Goal: Navigation & Orientation: Find specific page/section

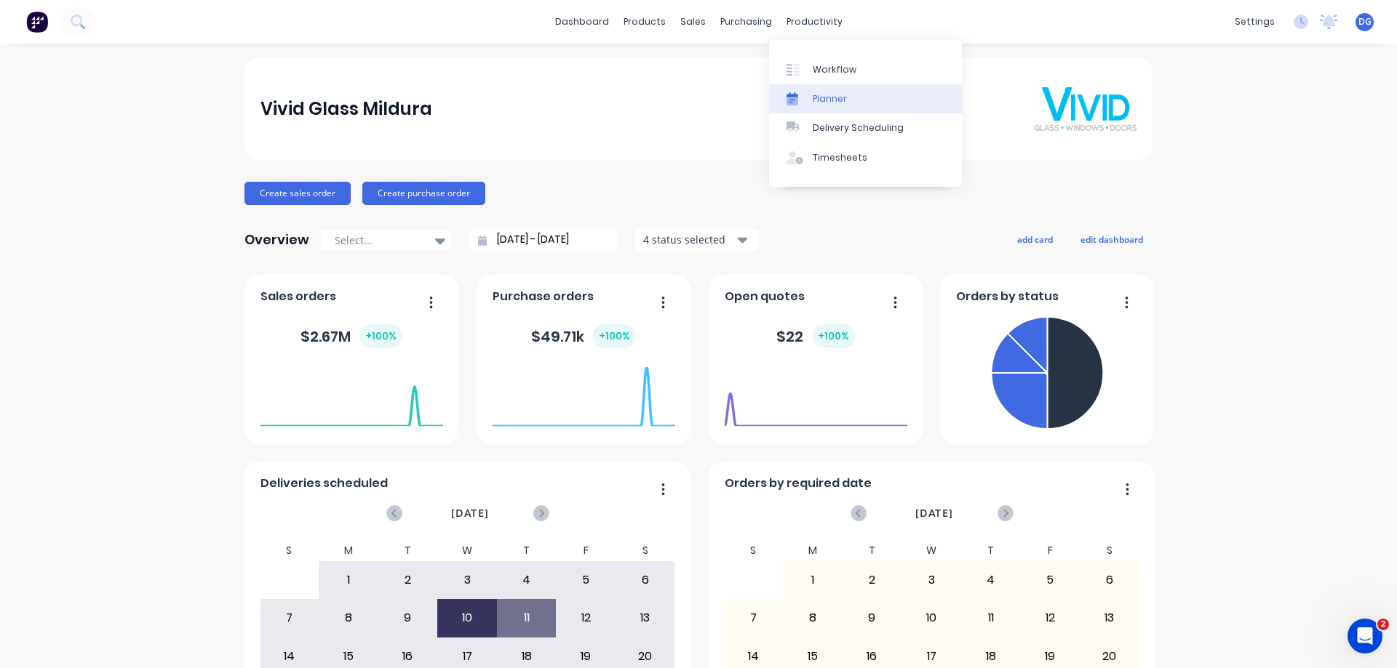
click at [831, 97] on div "Planner" at bounding box center [829, 98] width 34 height 13
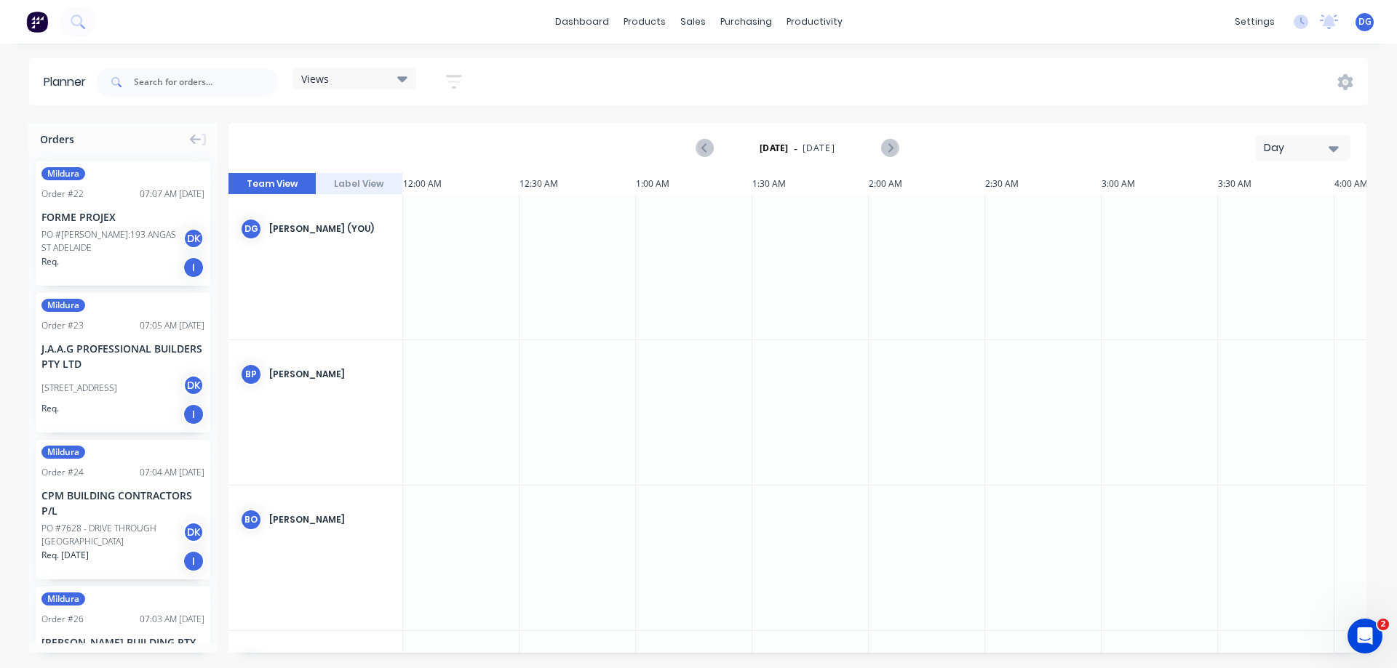
scroll to position [0, 3027]
click at [68, 348] on div "J.A.A.G PROFESSIONAL BUILDERS PTY LTD" at bounding box center [122, 356] width 163 height 31
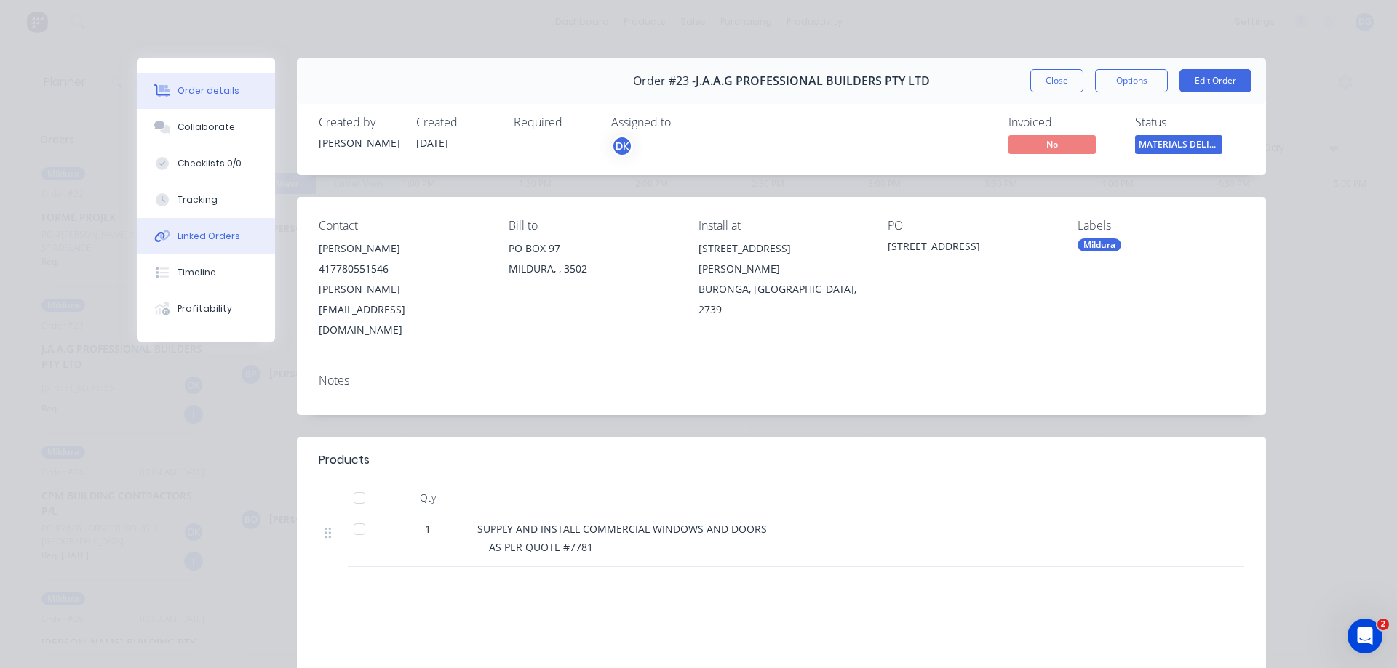
click at [204, 236] on div "Linked Orders" at bounding box center [208, 236] width 63 height 13
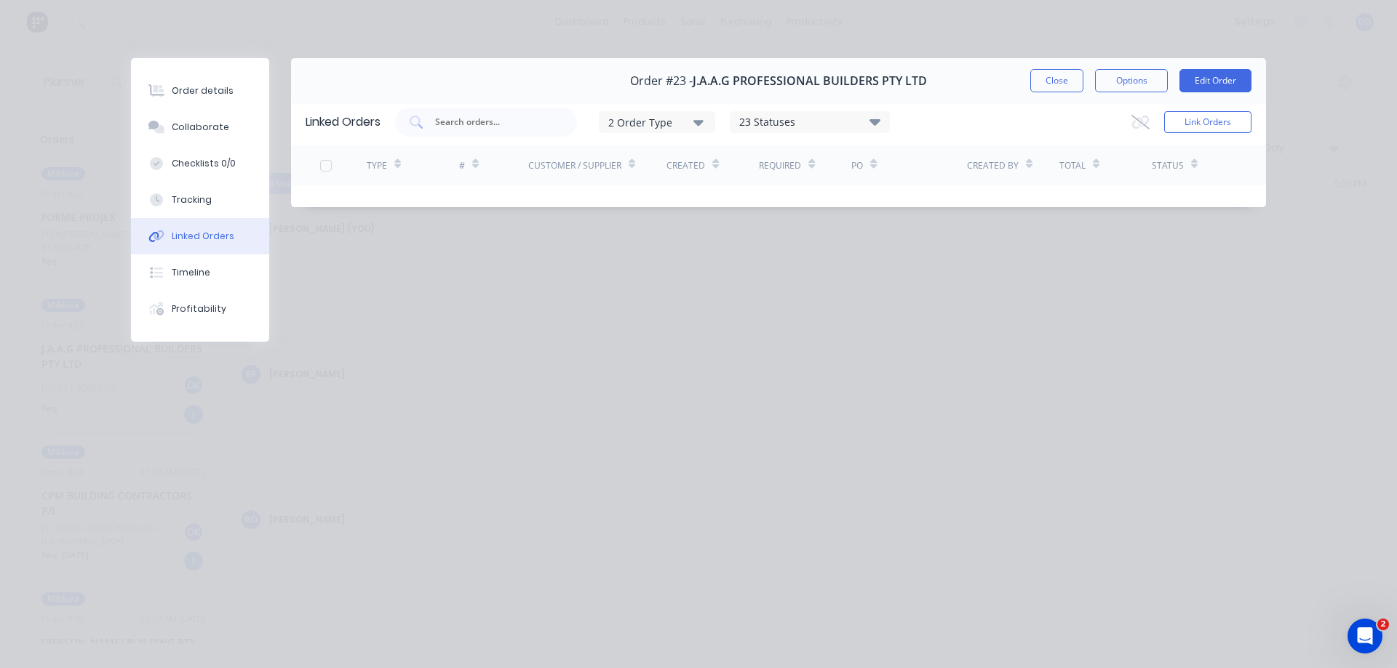
click at [698, 121] on icon "button" at bounding box center [698, 123] width 10 height 6
click at [636, 189] on div "Purchase" at bounding box center [659, 187] width 84 height 15
click at [725, 188] on div "button" at bounding box center [720, 186] width 29 height 29
click at [703, 121] on icon "button" at bounding box center [698, 123] width 10 height 6
click at [195, 273] on div "Timeline" at bounding box center [191, 272] width 39 height 13
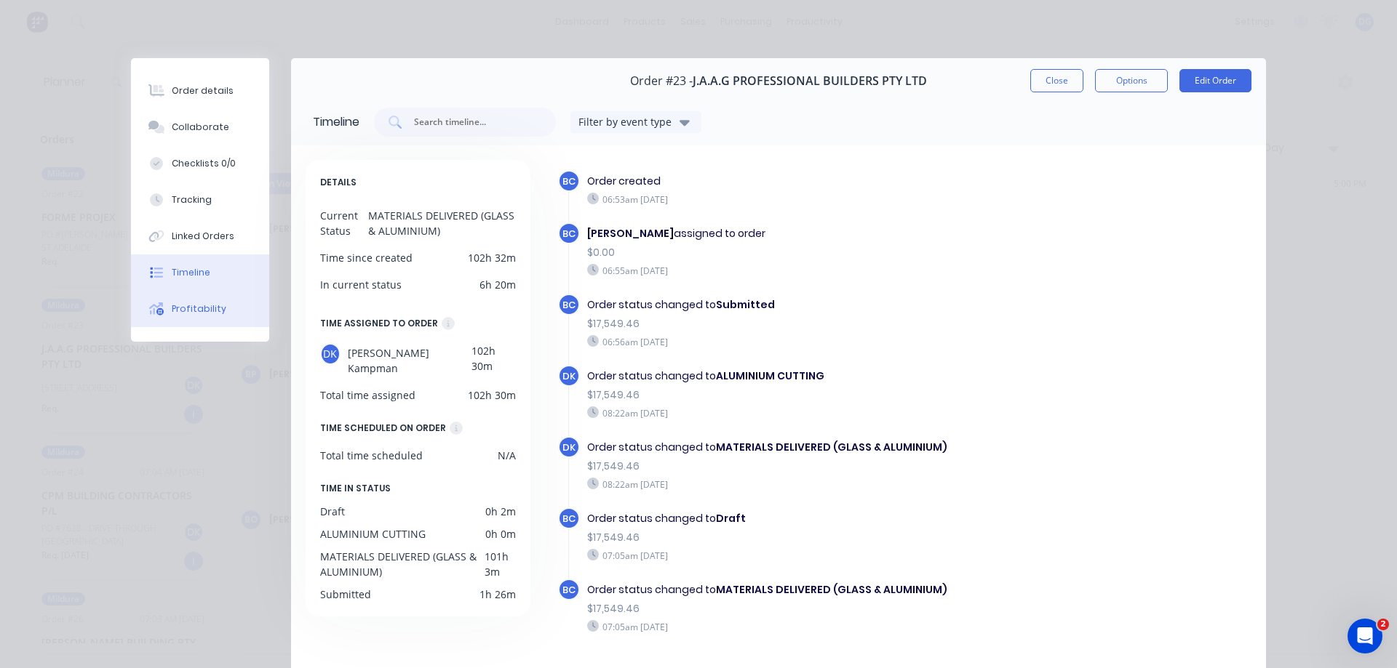
click at [177, 305] on div "Profitability" at bounding box center [199, 309] width 55 height 13
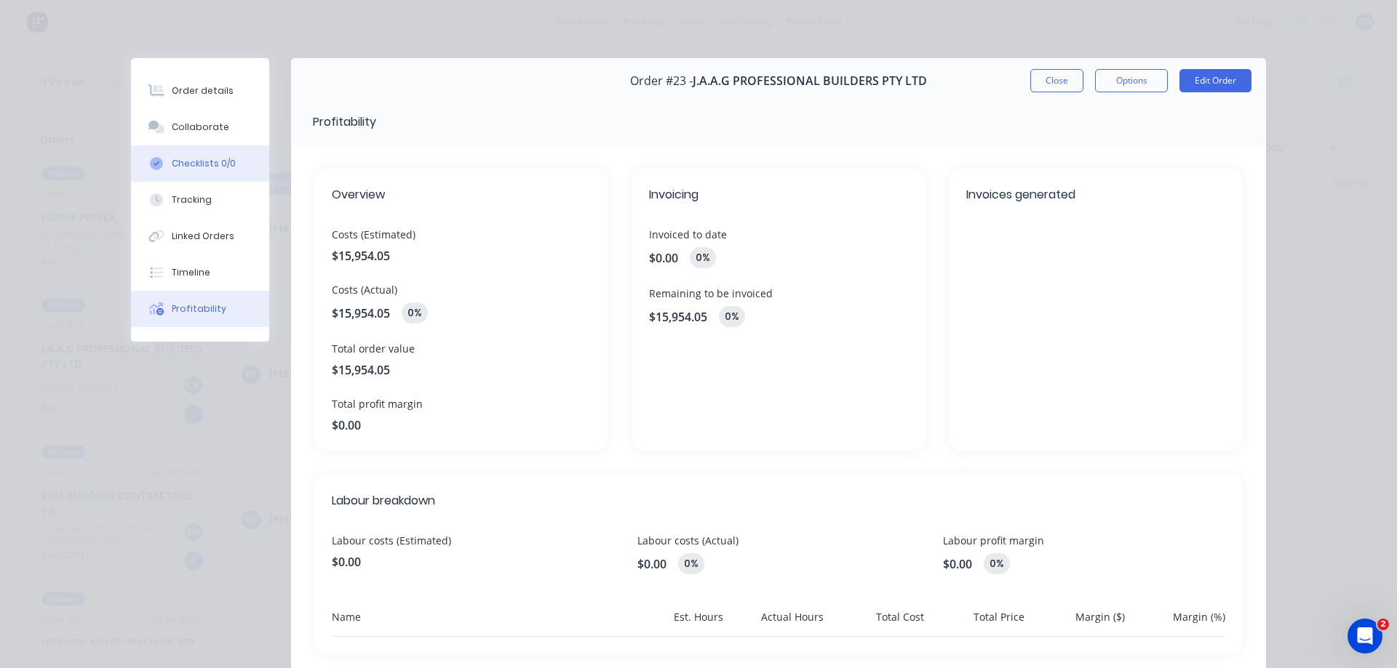
click at [188, 159] on div "Checklists 0/0" at bounding box center [204, 163] width 64 height 13
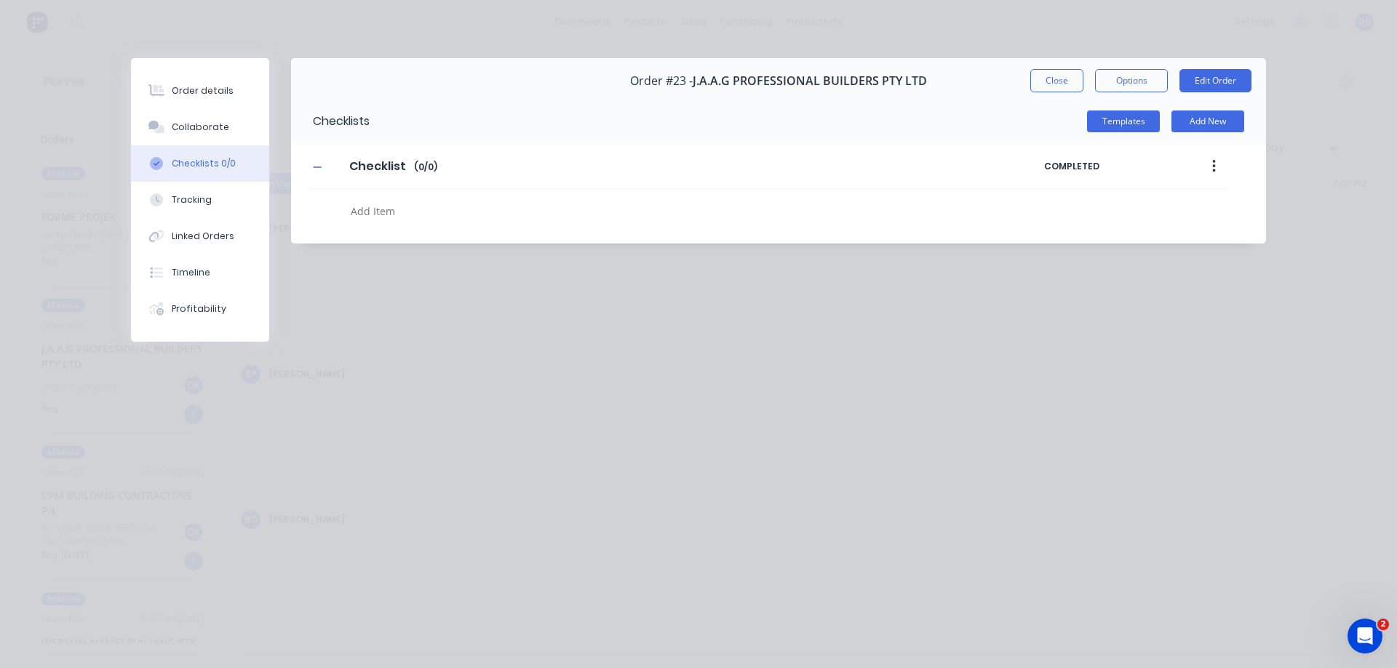
drag, startPoint x: 196, startPoint y: 88, endPoint x: 275, endPoint y: 99, distance: 79.3
click at [199, 88] on div "Order details" at bounding box center [203, 90] width 62 height 13
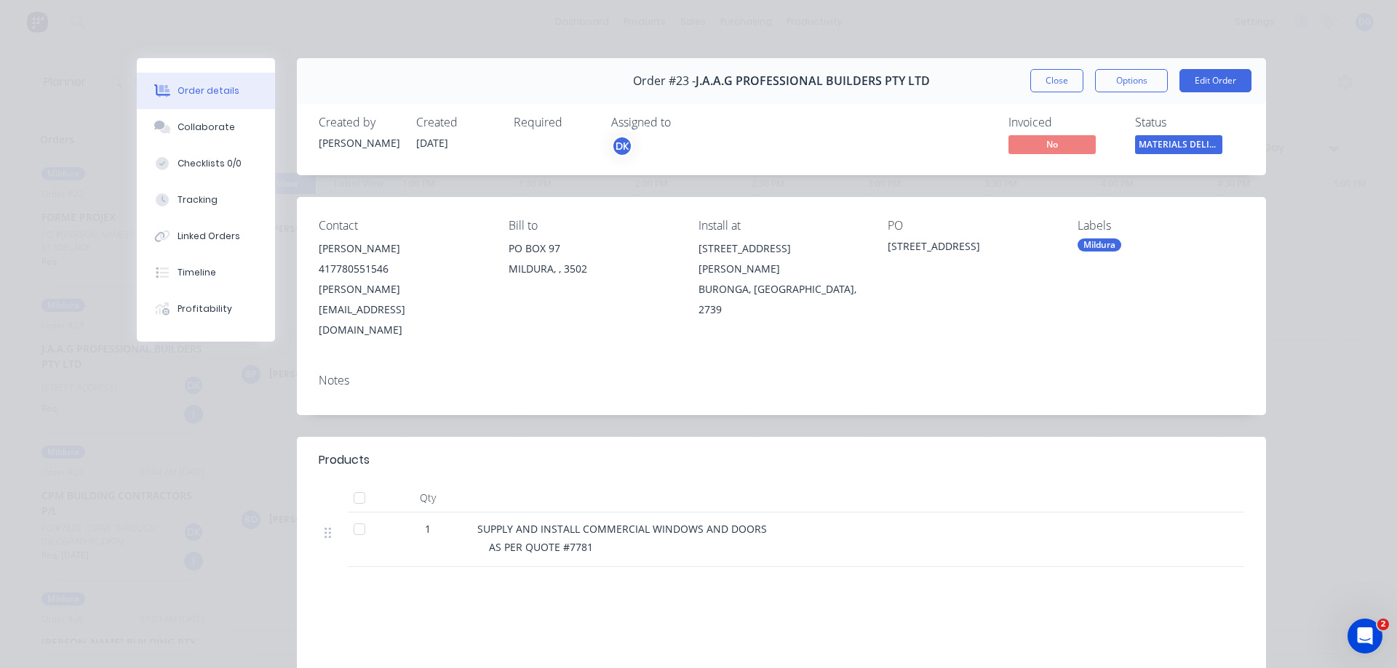
click at [194, 89] on div "Order details" at bounding box center [208, 90] width 62 height 13
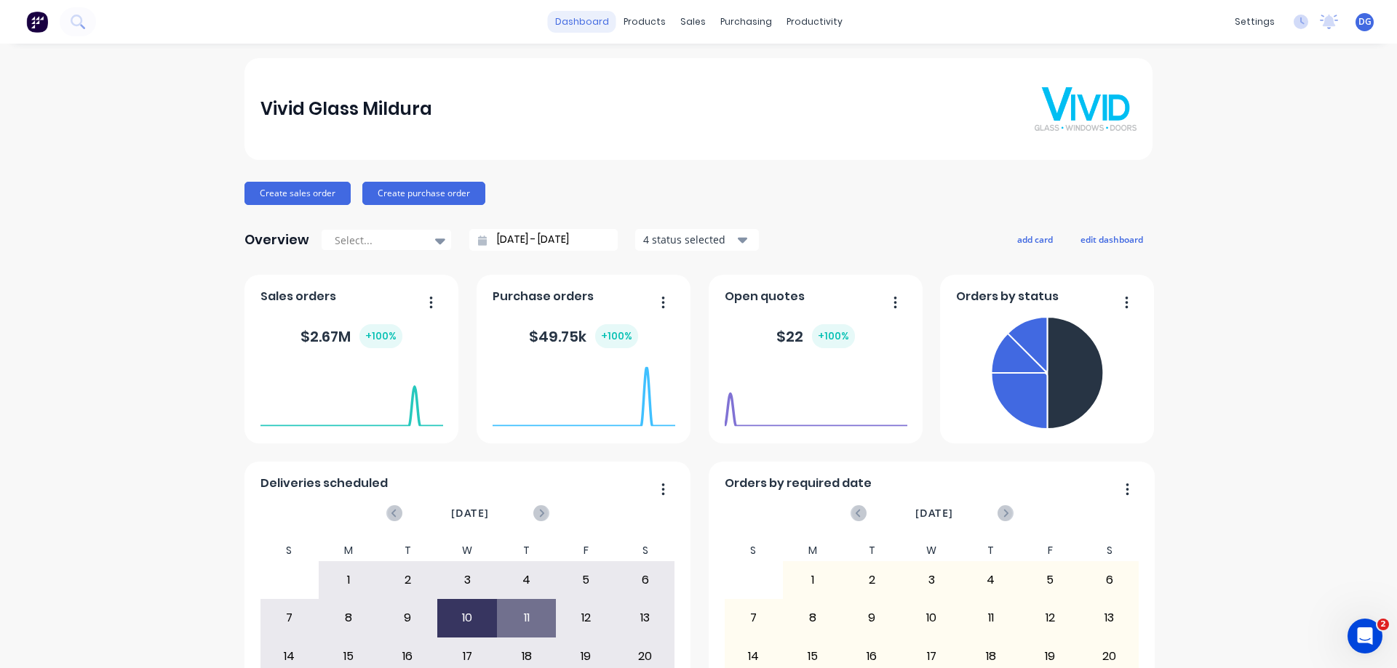
click at [580, 22] on link "dashboard" at bounding box center [582, 22] width 68 height 22
click at [724, 63] on div "Sales Orders" at bounding box center [741, 69] width 60 height 13
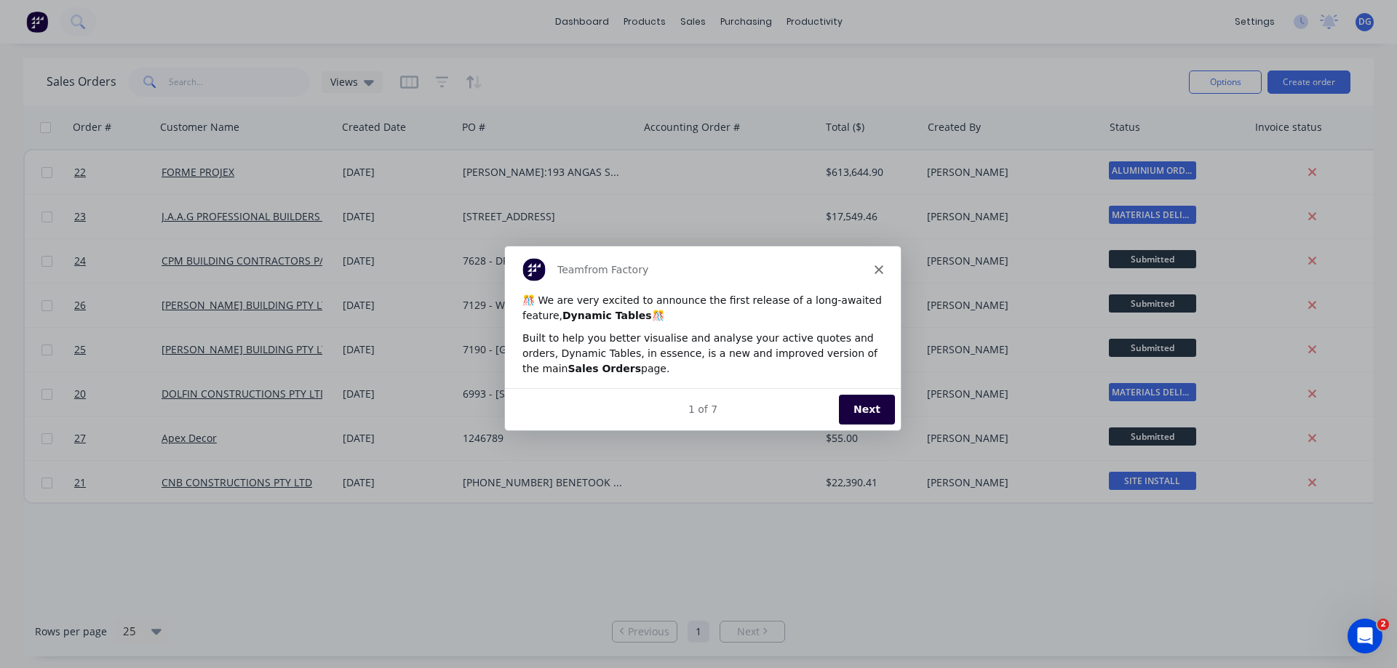
click at [869, 265] on div "Team from Factory" at bounding box center [702, 269] width 396 height 47
click at [876, 264] on div "Team from Factory" at bounding box center [702, 269] width 396 height 47
click at [878, 268] on polygon "Close" at bounding box center [878, 269] width 9 height 9
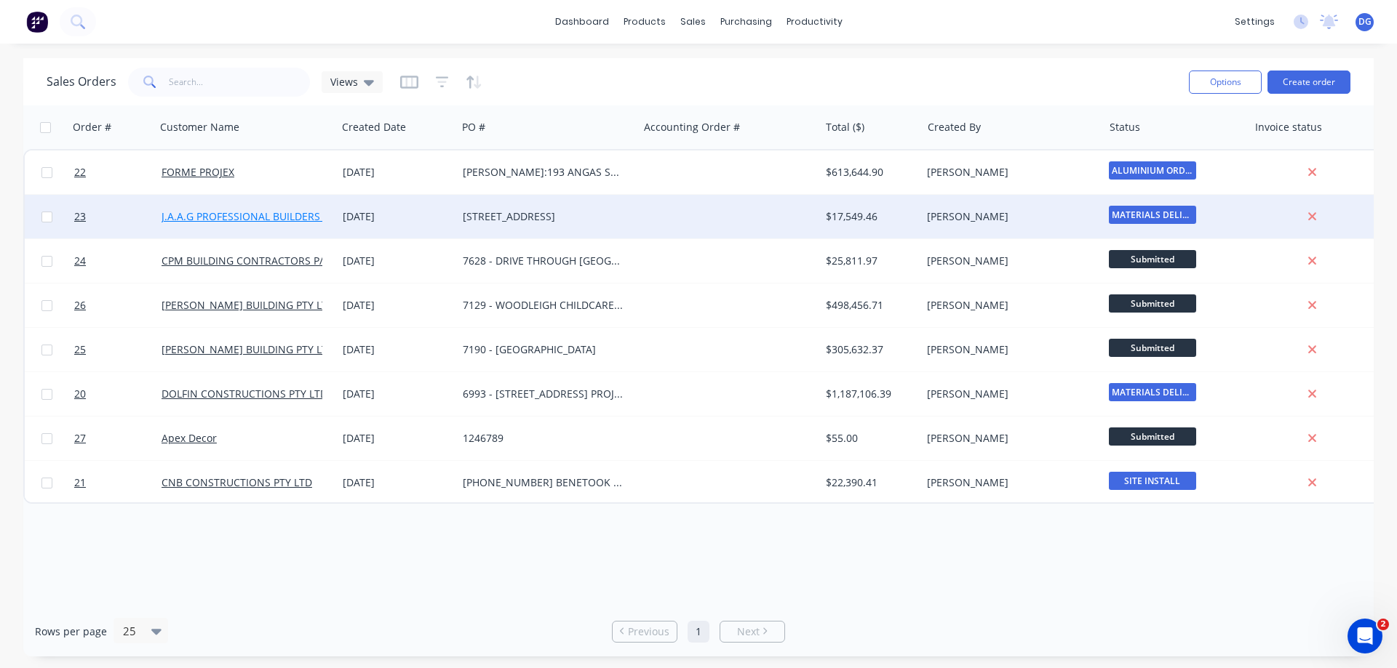
click at [224, 215] on link "J.A.A.G PROFESSIONAL BUILDERS PTY LTD" at bounding box center [261, 216] width 200 height 14
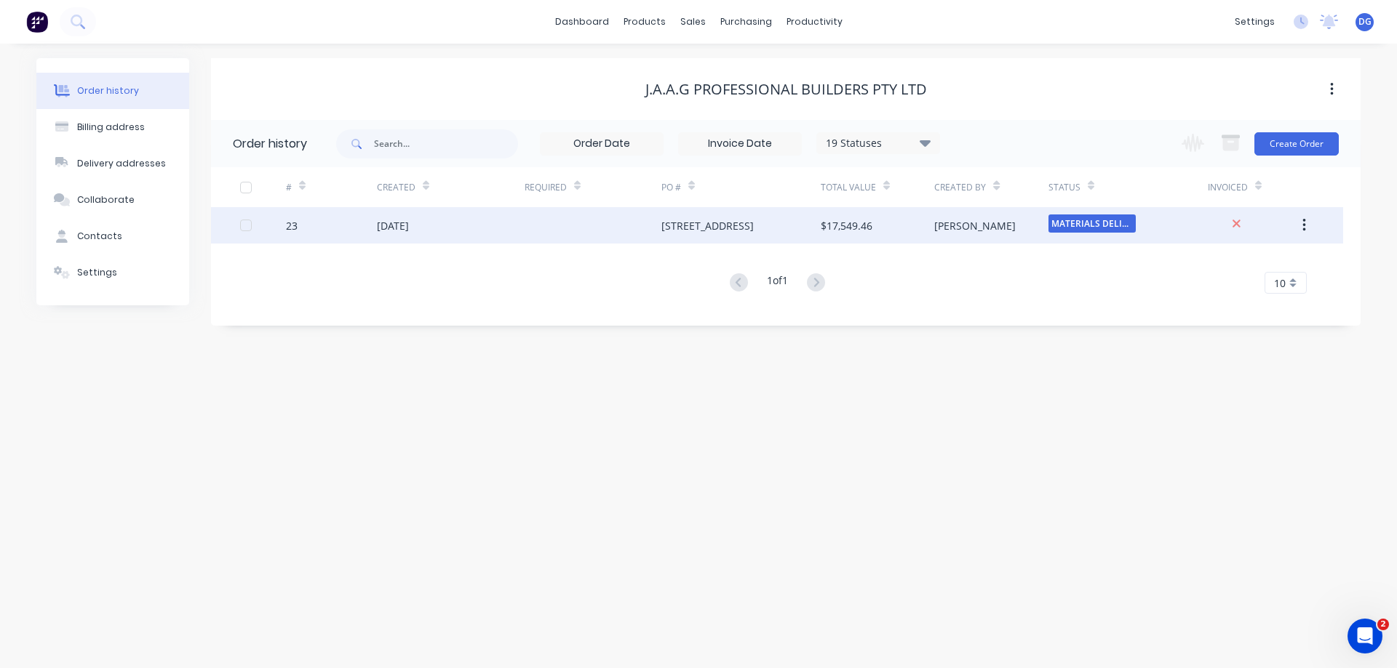
click at [1303, 223] on icon "button" at bounding box center [1304, 225] width 4 height 16
click at [684, 223] on div "[STREET_ADDRESS]" at bounding box center [707, 225] width 92 height 15
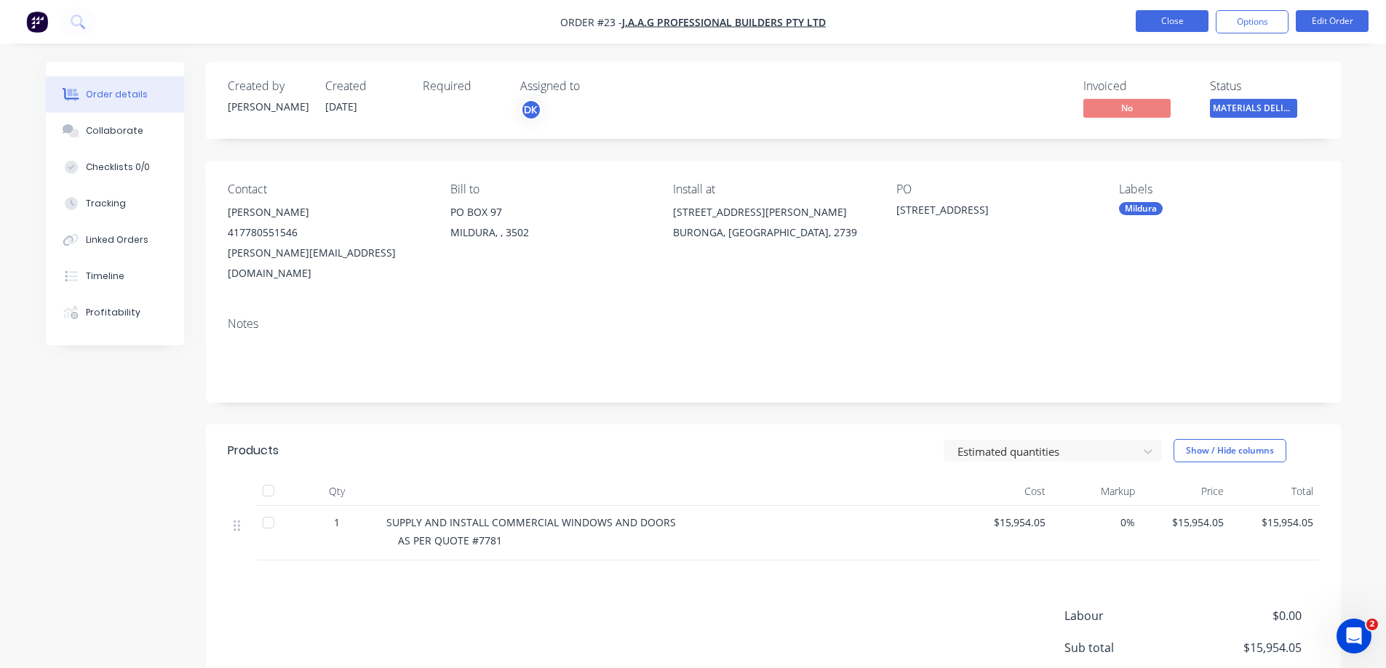
click at [1177, 22] on button "Close" at bounding box center [1171, 21] width 73 height 22
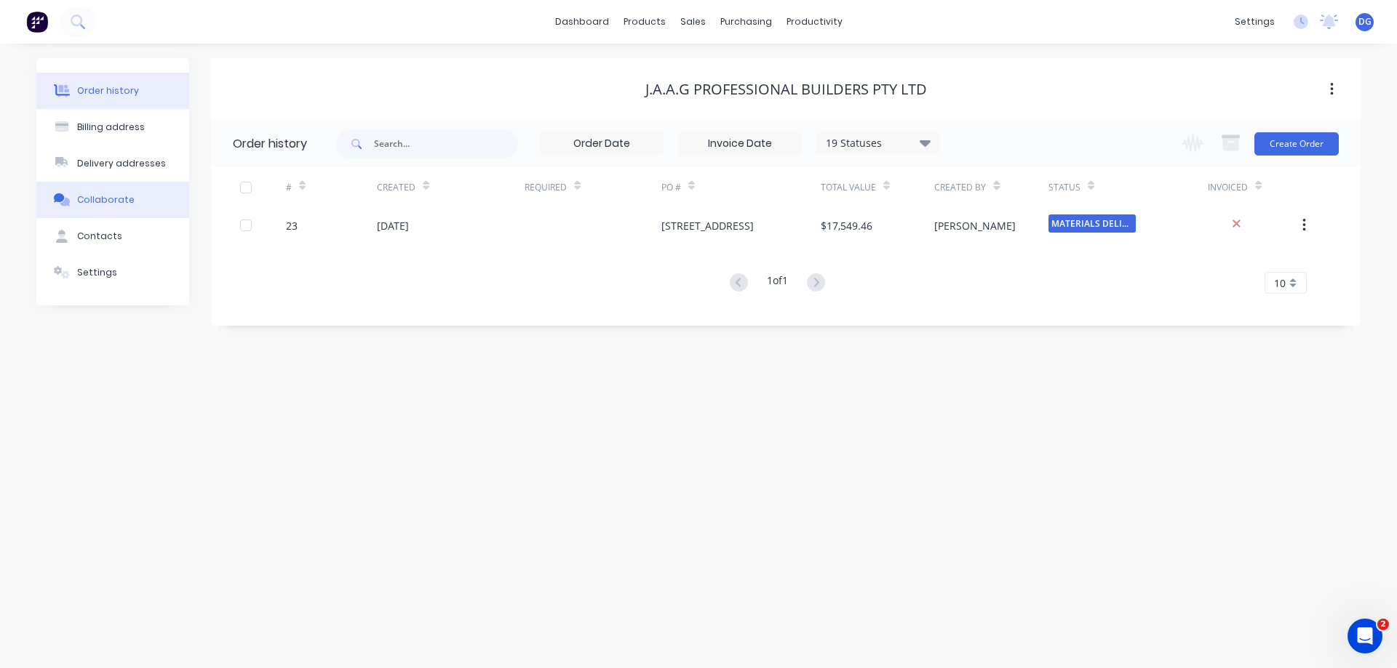
click at [116, 196] on div "Collaborate" at bounding box center [105, 199] width 57 height 13
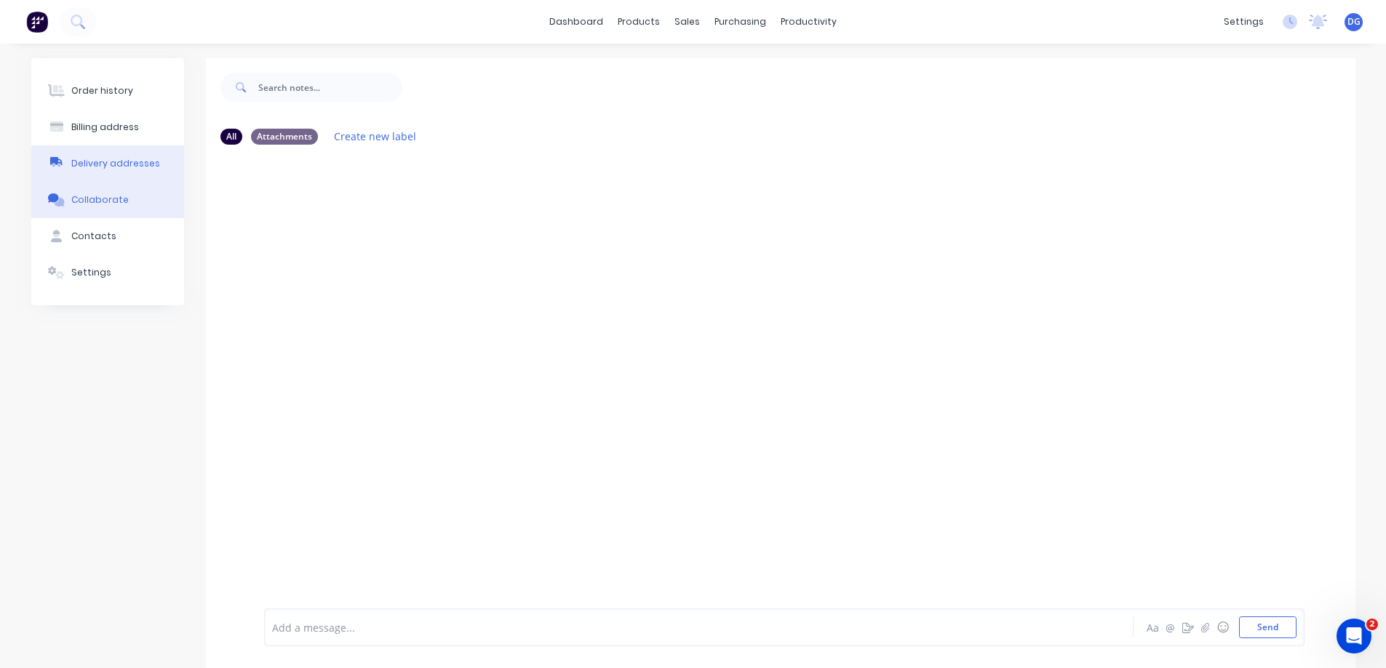
drag, startPoint x: 111, startPoint y: 162, endPoint x: 154, endPoint y: 166, distance: 43.8
click at [115, 161] on div "Delivery addresses" at bounding box center [115, 163] width 89 height 13
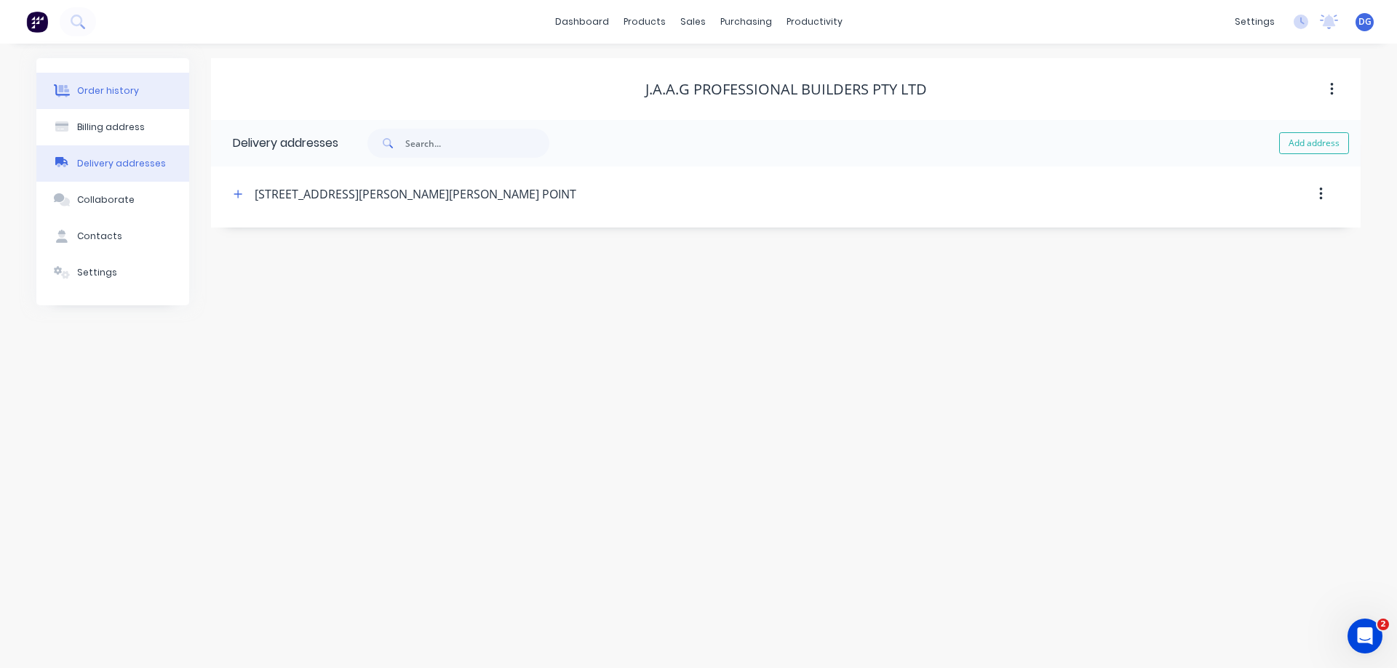
click at [102, 91] on div "Order history" at bounding box center [108, 90] width 62 height 13
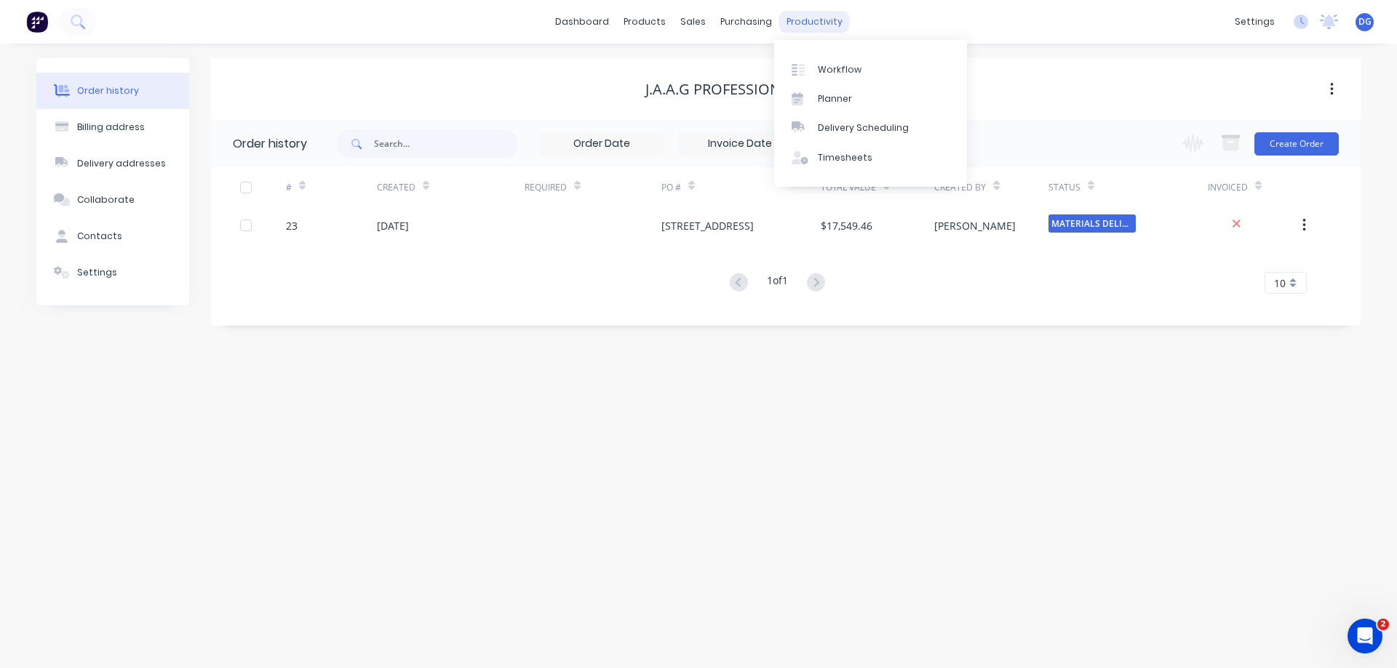
click at [818, 24] on div "productivity" at bounding box center [814, 22] width 71 height 22
click at [835, 71] on div "Workflow" at bounding box center [840, 69] width 44 height 13
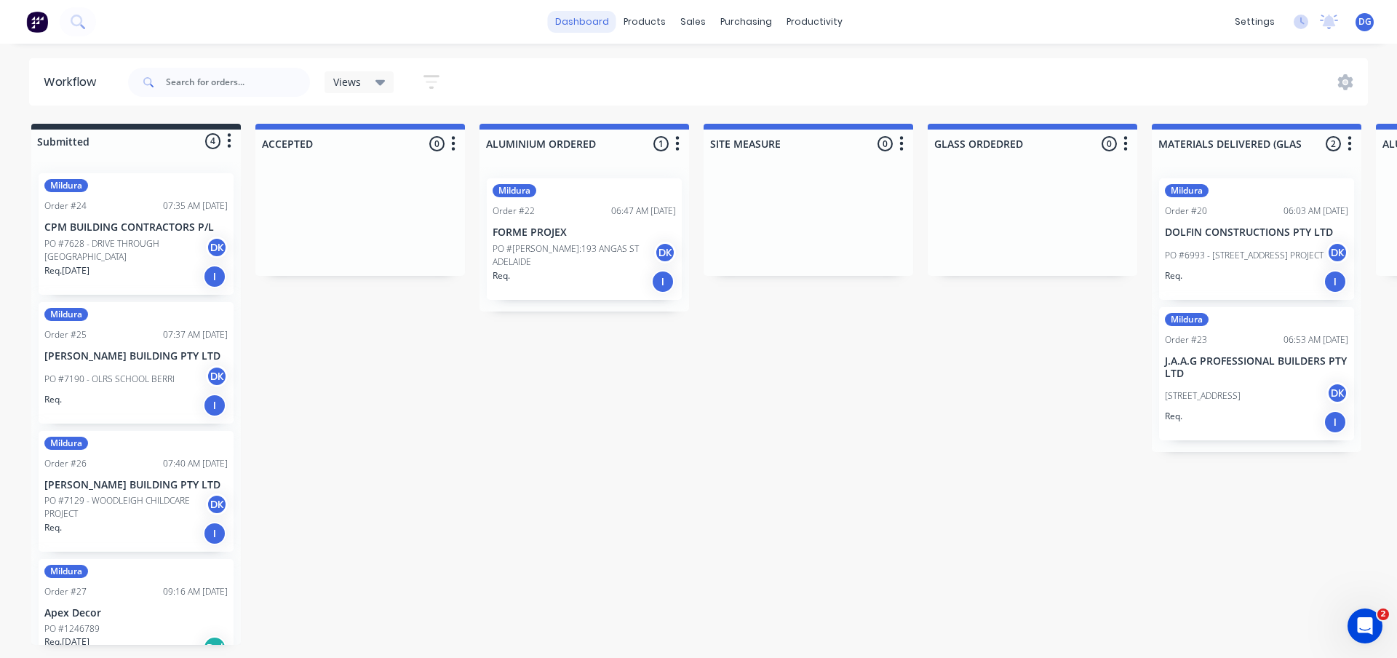
click at [580, 23] on link "dashboard" at bounding box center [582, 22] width 68 height 22
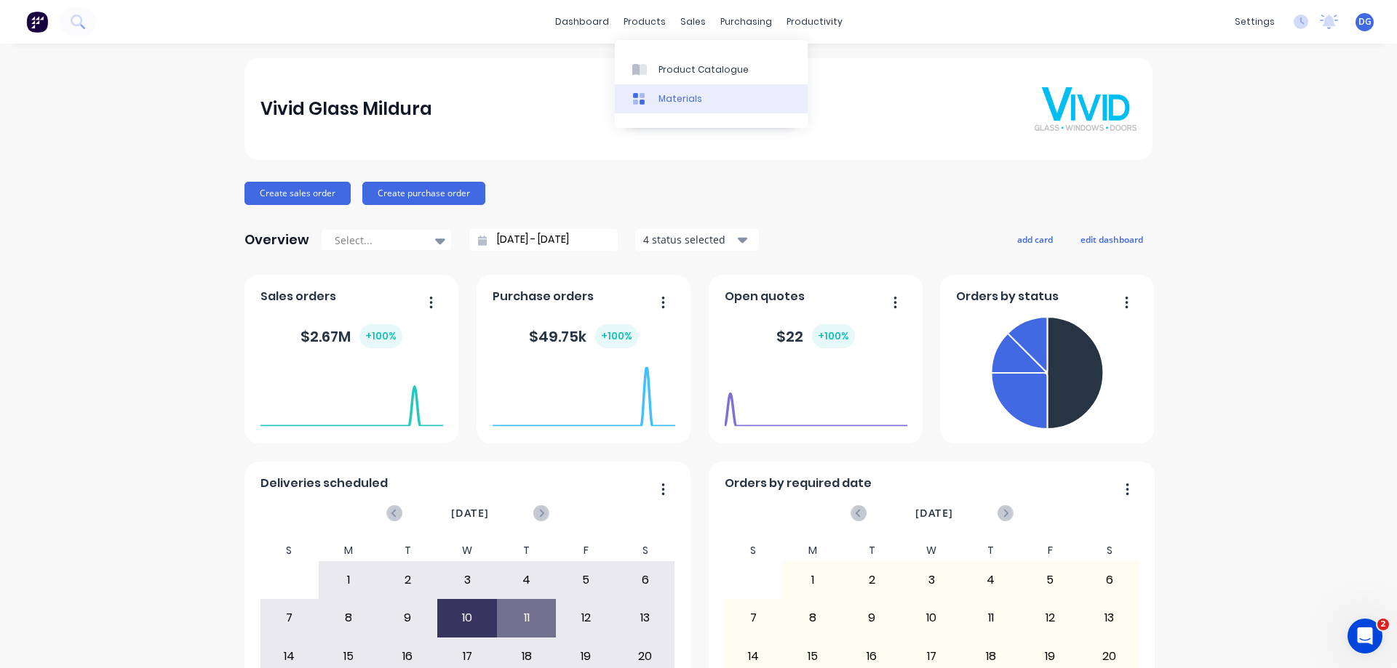
click at [665, 97] on div "Materials" at bounding box center [680, 98] width 44 height 13
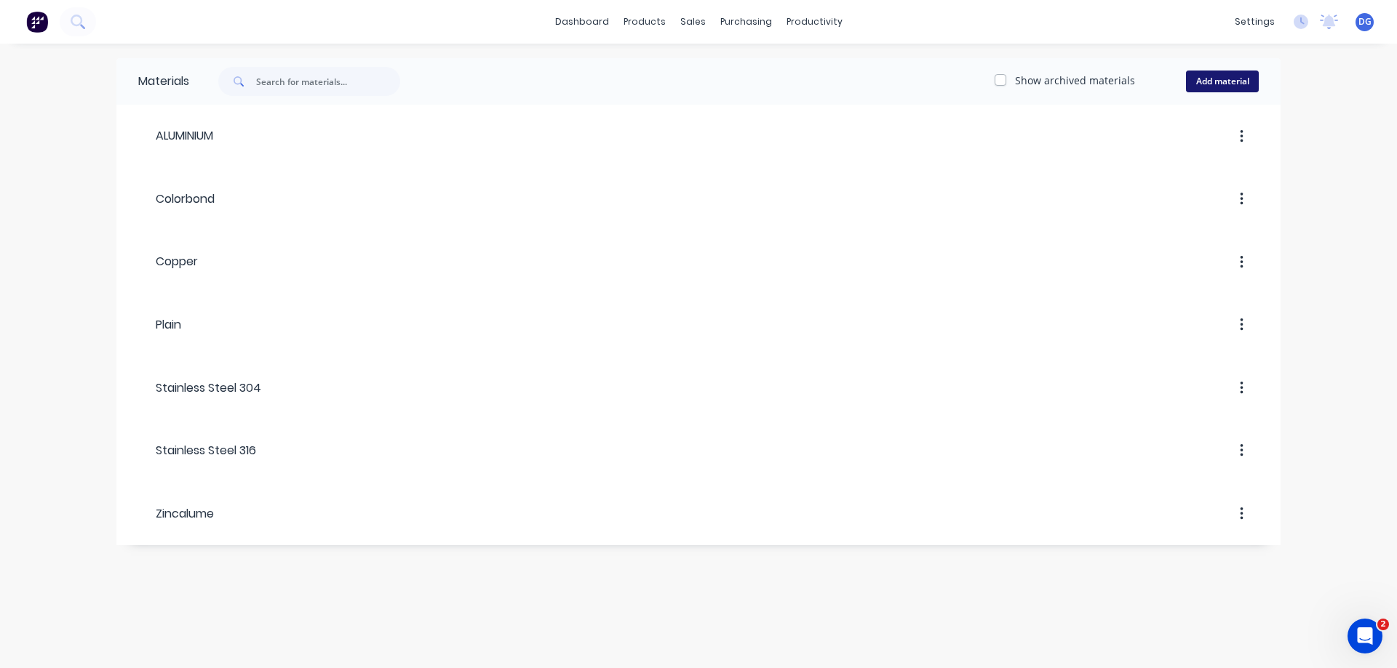
click at [1210, 75] on button "Add material" at bounding box center [1222, 82] width 73 height 22
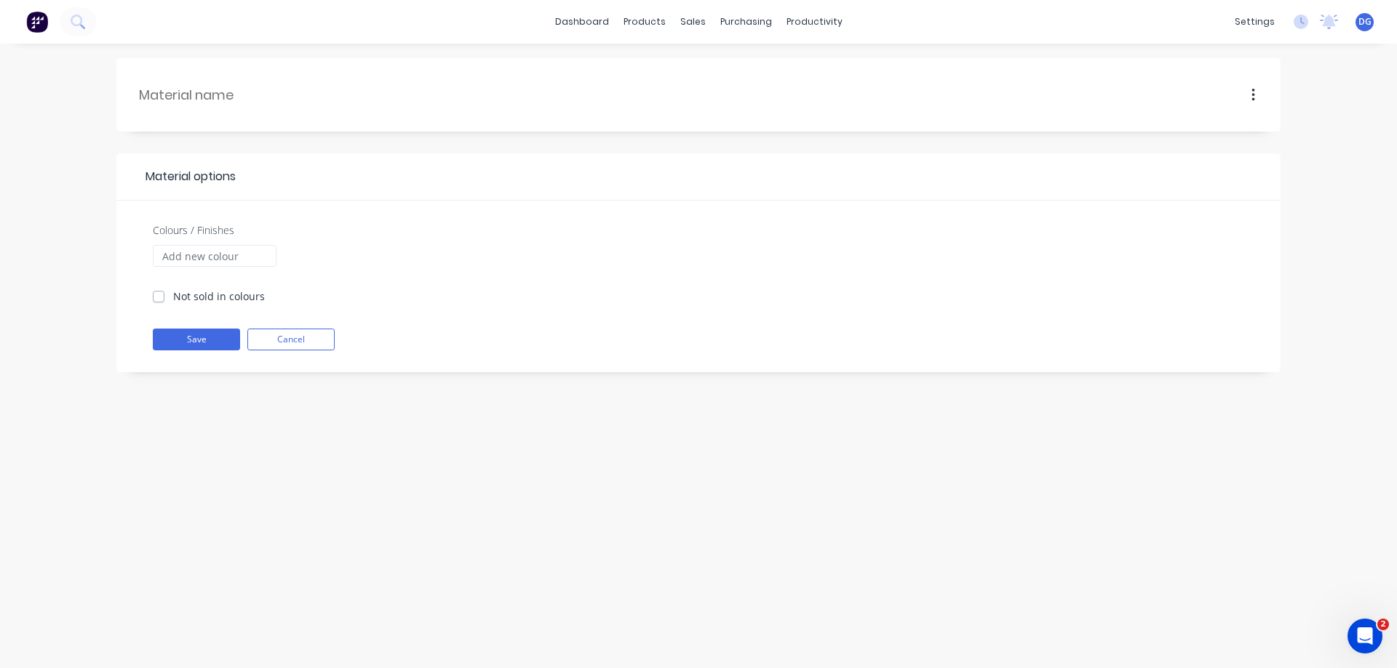
click at [1253, 93] on icon "button" at bounding box center [1253, 95] width 4 height 16
click at [1303, 92] on div "Material options Colours / Finishes Not sold in colours Save Cancel" at bounding box center [698, 356] width 1397 height 625
click at [685, 69] on div "Product Catalogue" at bounding box center [708, 69] width 90 height 13
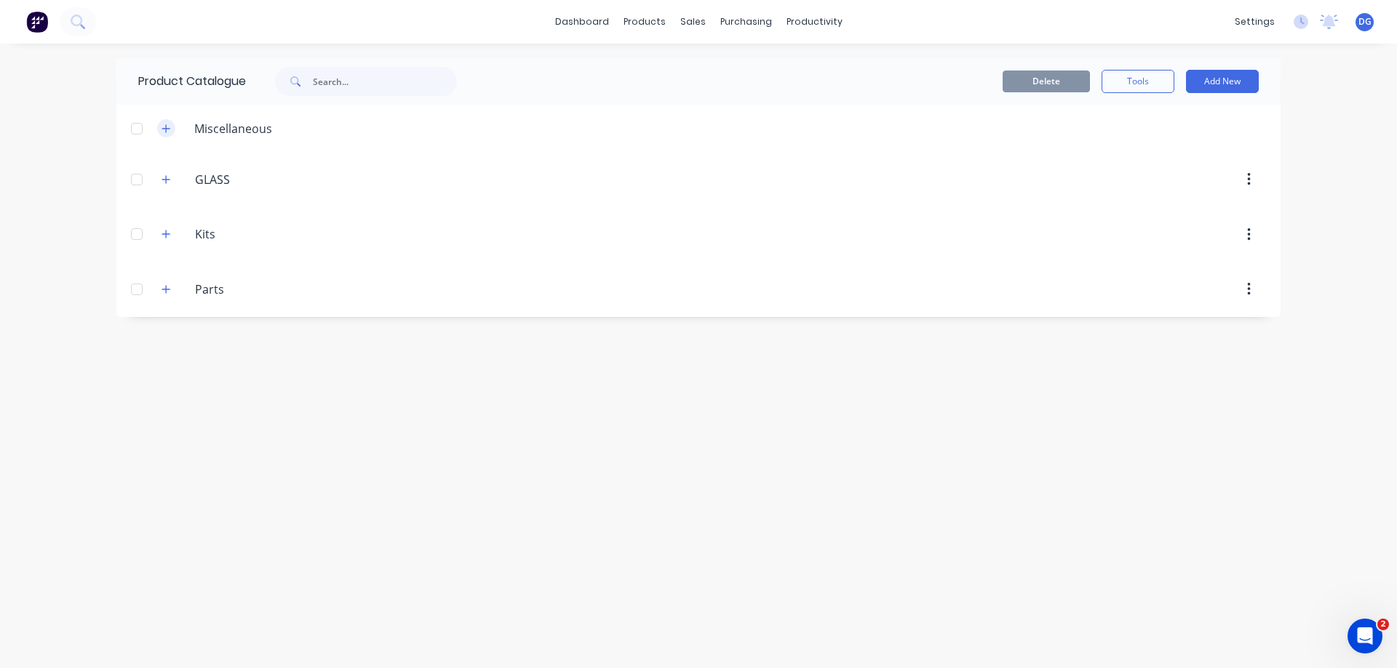
click at [166, 130] on icon "button" at bounding box center [166, 128] width 8 height 8
click at [166, 129] on icon "button" at bounding box center [166, 128] width 8 height 1
click at [164, 181] on icon "button" at bounding box center [165, 180] width 9 height 10
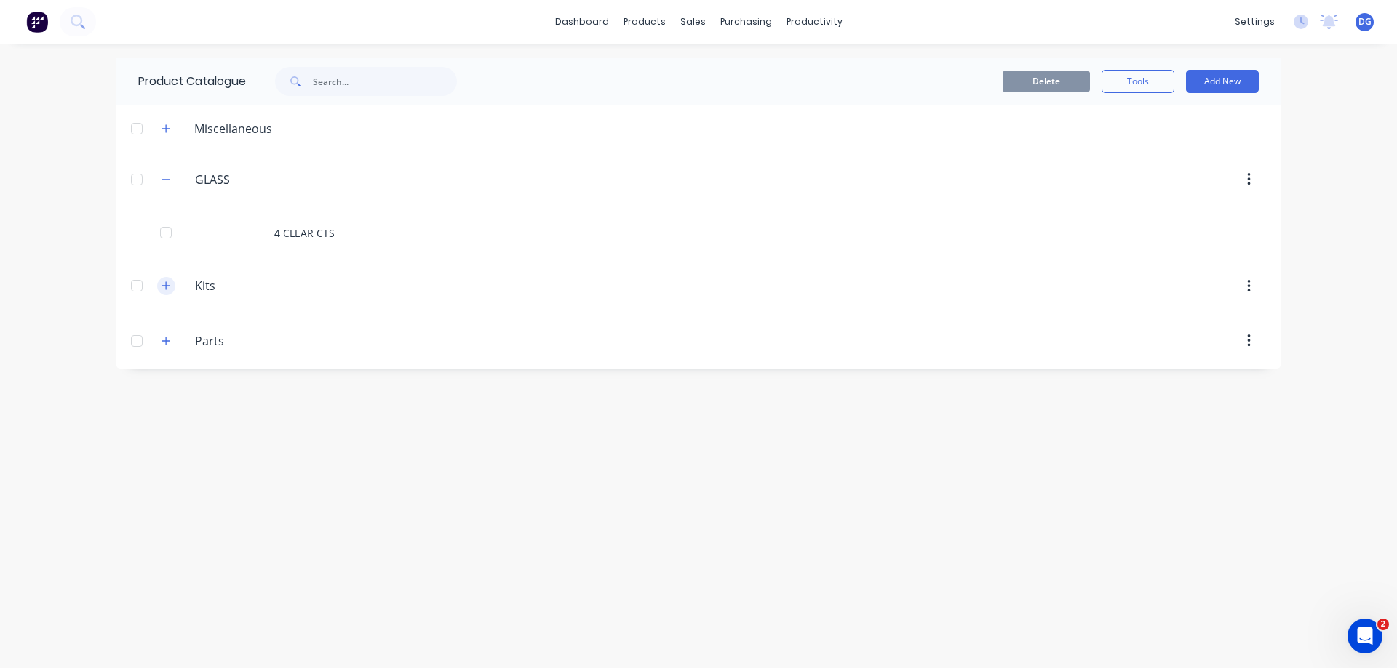
click at [164, 287] on icon "button" at bounding box center [165, 286] width 9 height 10
click at [169, 396] on icon "button" at bounding box center [165, 393] width 9 height 10
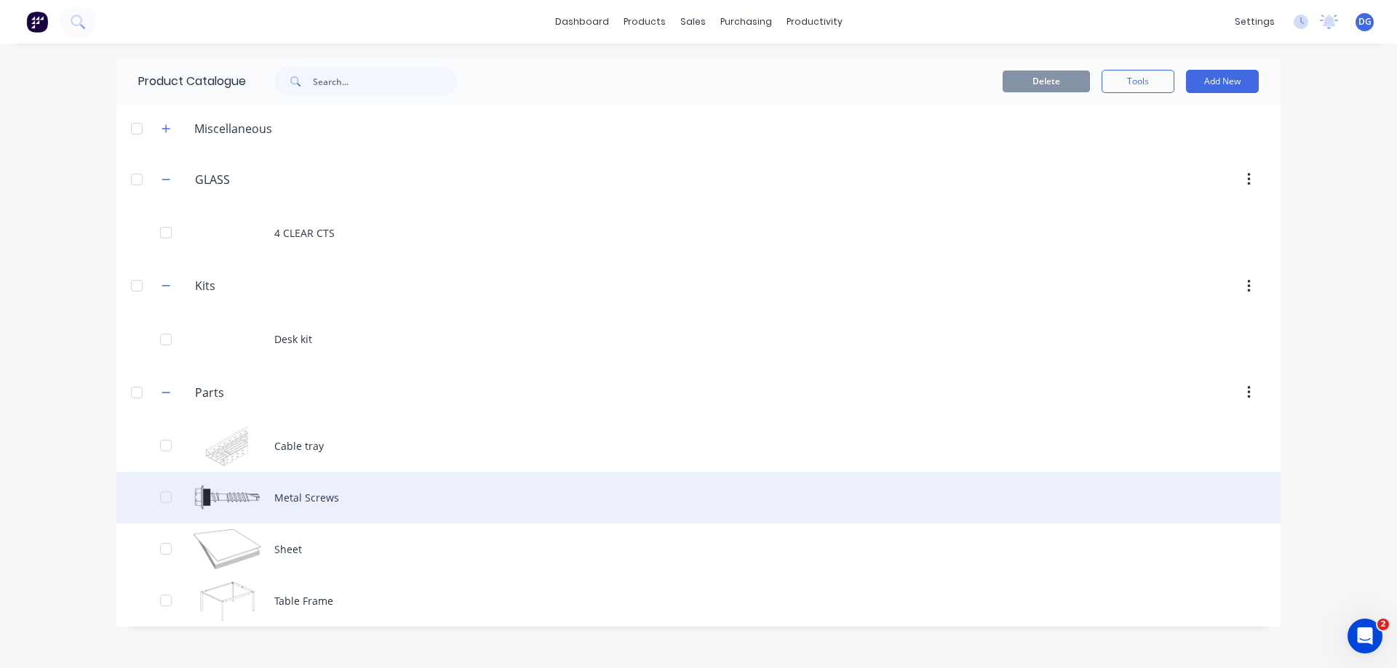
click at [294, 495] on div "Metal Screws" at bounding box center [698, 498] width 1164 height 52
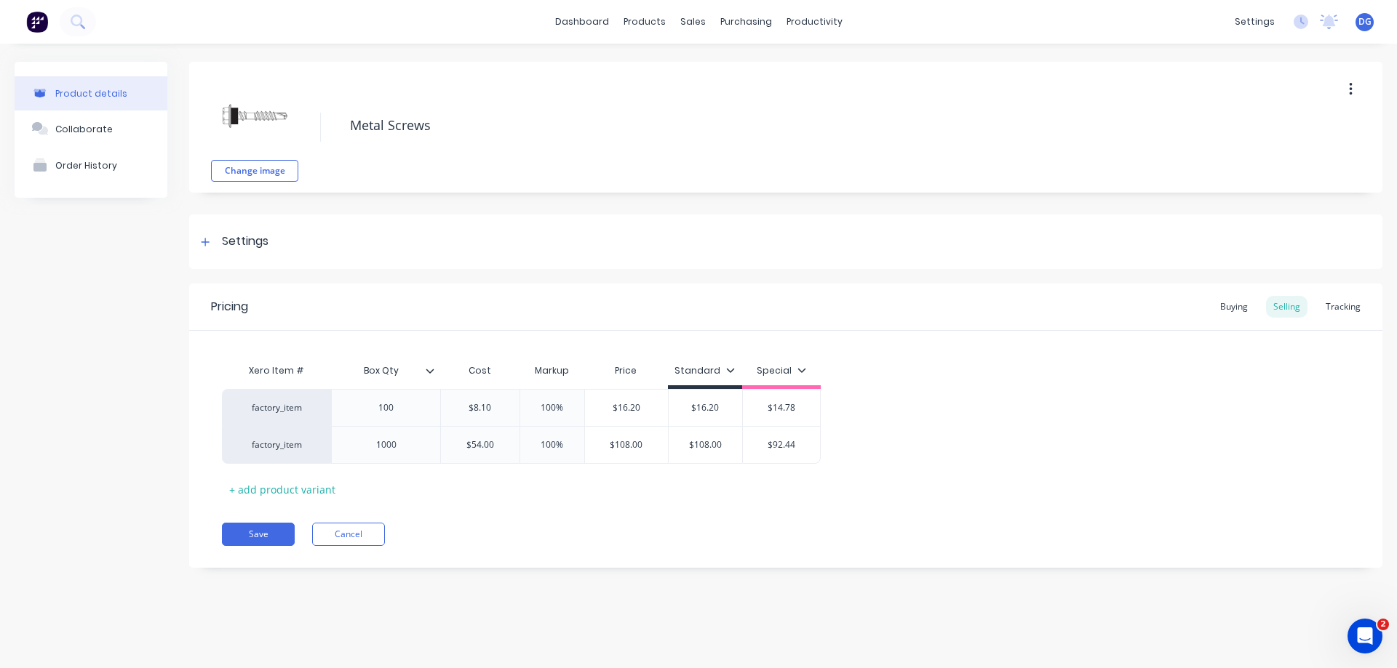
type textarea "x"
click at [587, 23] on link "dashboard" at bounding box center [582, 22] width 68 height 22
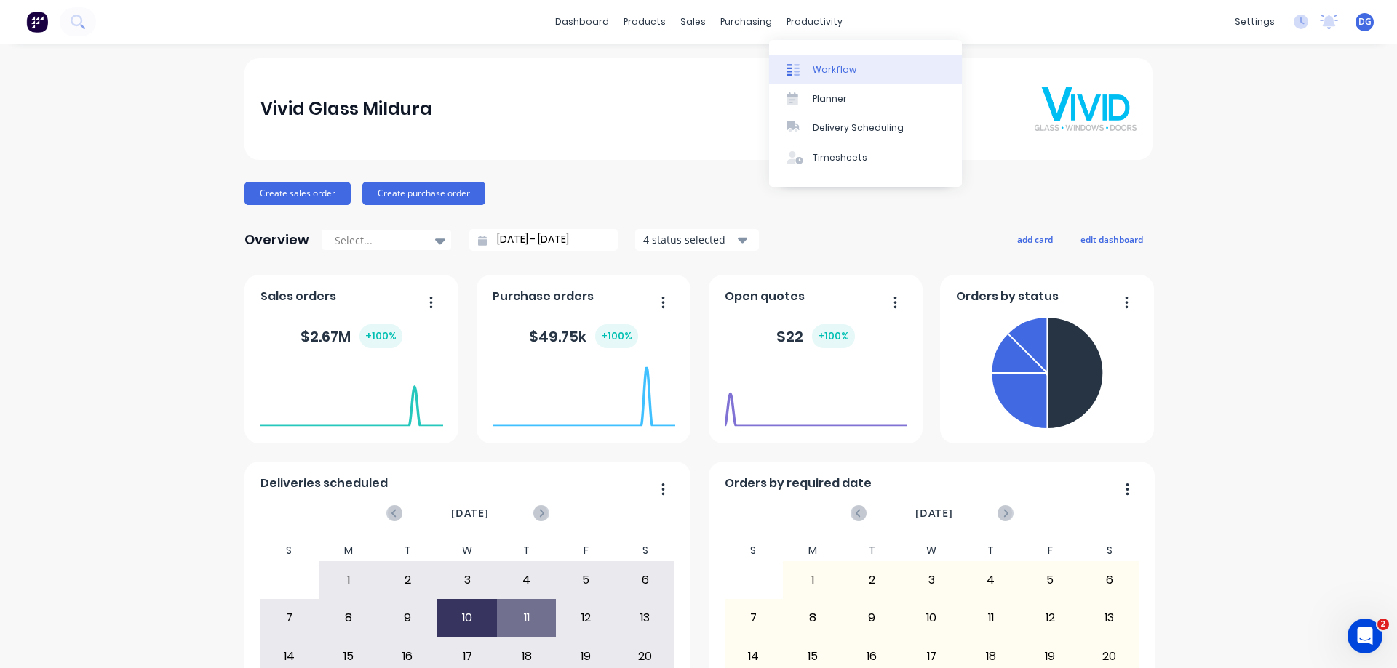
click at [818, 70] on div "Workflow" at bounding box center [834, 69] width 44 height 13
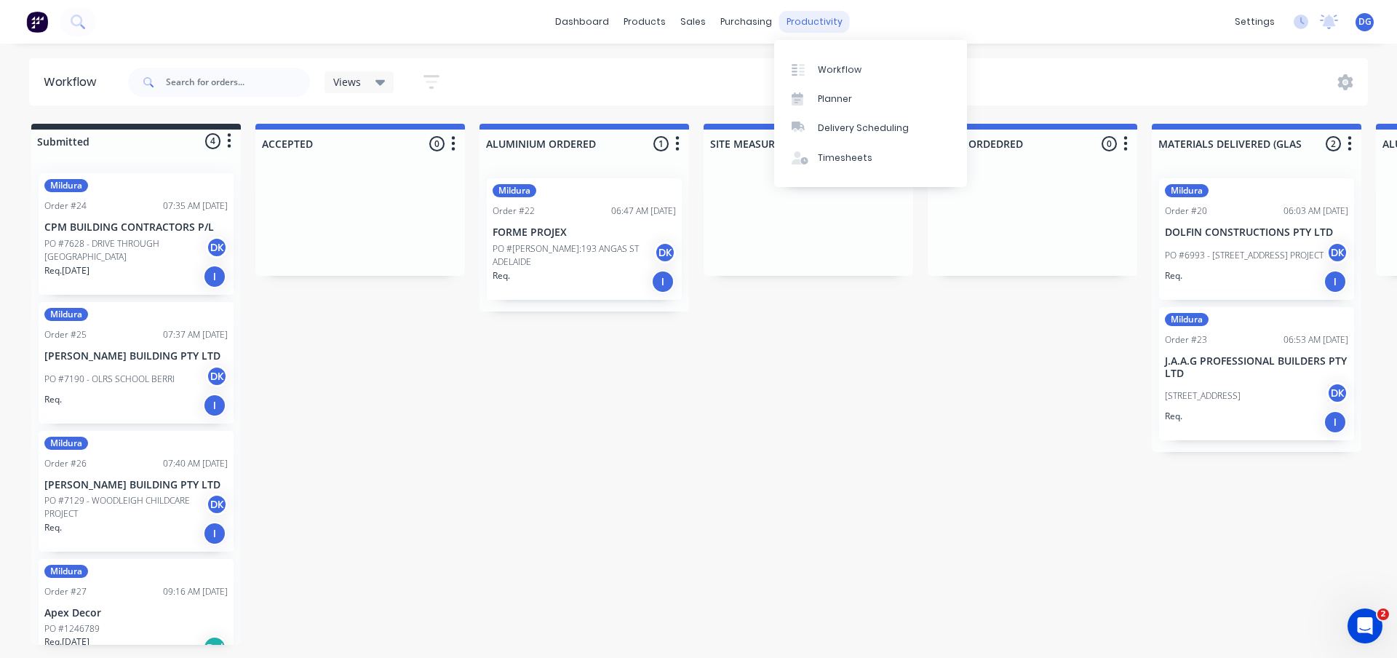
click at [810, 18] on div "productivity" at bounding box center [814, 22] width 71 height 22
click at [860, 128] on div "Delivery Scheduling" at bounding box center [863, 127] width 91 height 13
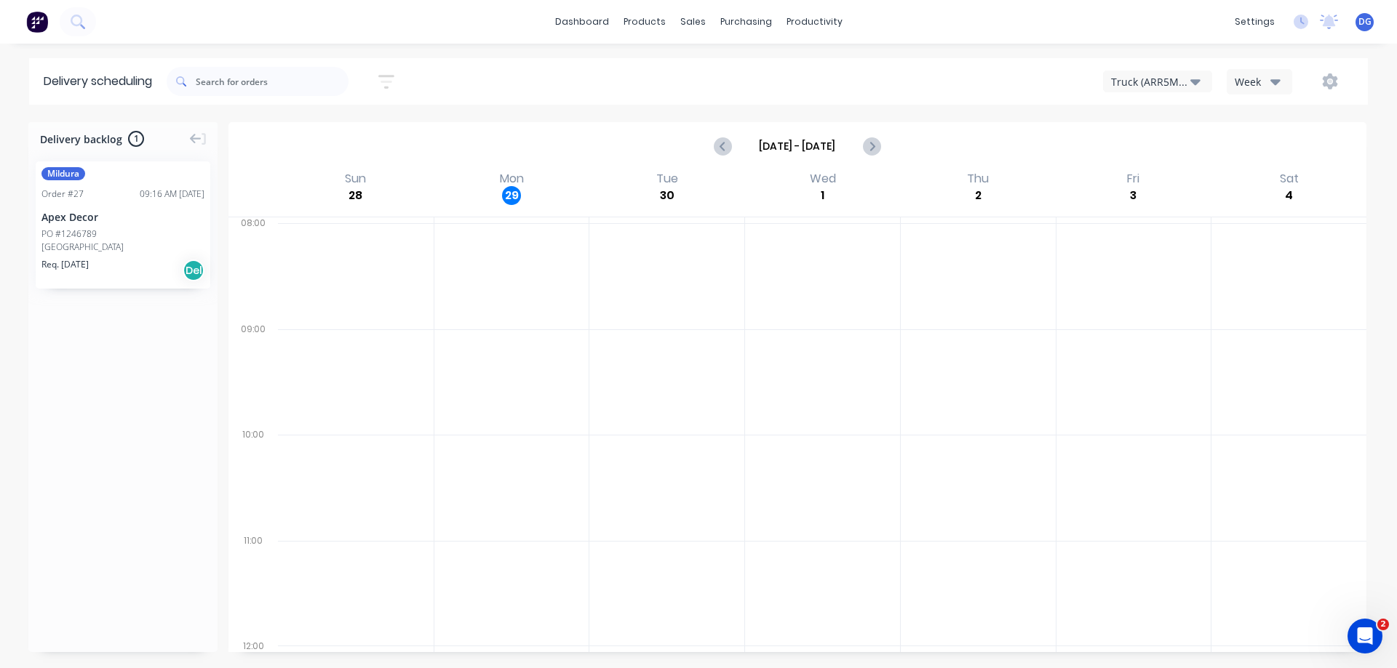
click at [1197, 80] on icon "button" at bounding box center [1195, 82] width 10 height 6
click at [1173, 148] on div "Truck (CHH156)" at bounding box center [1175, 147] width 144 height 29
click at [766, 98] on div "Suppliers" at bounding box center [776, 98] width 44 height 13
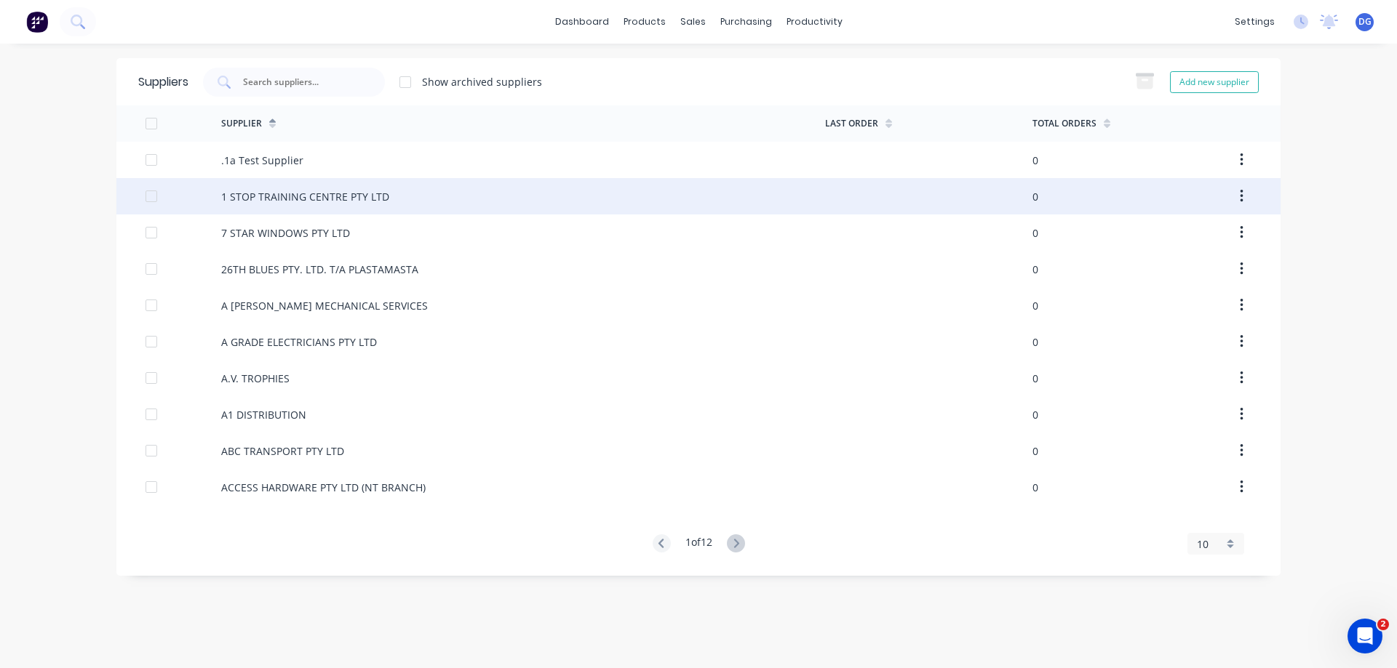
click at [308, 194] on div "1 STOP TRAINING CENTRE PTY LTD" at bounding box center [305, 196] width 168 height 15
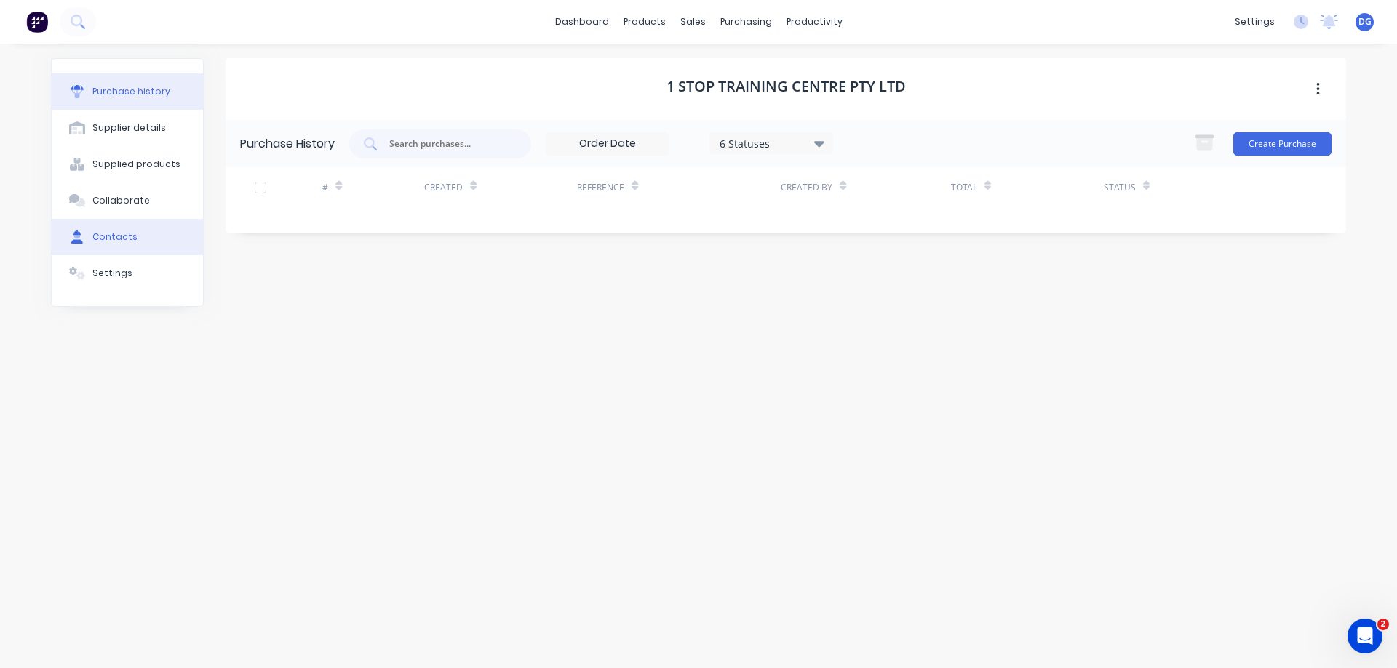
click at [124, 239] on div "Contacts" at bounding box center [114, 237] width 45 height 13
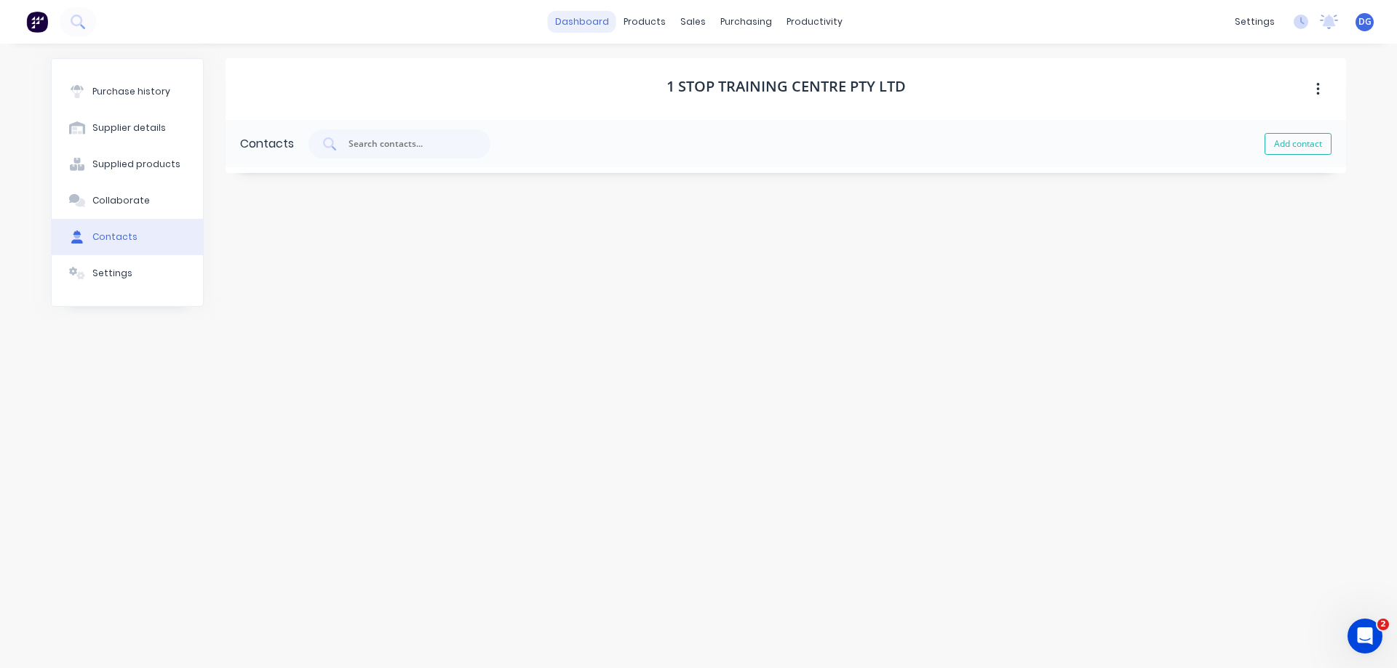
click at [588, 25] on link "dashboard" at bounding box center [582, 22] width 68 height 22
